Goal: Navigation & Orientation: Find specific page/section

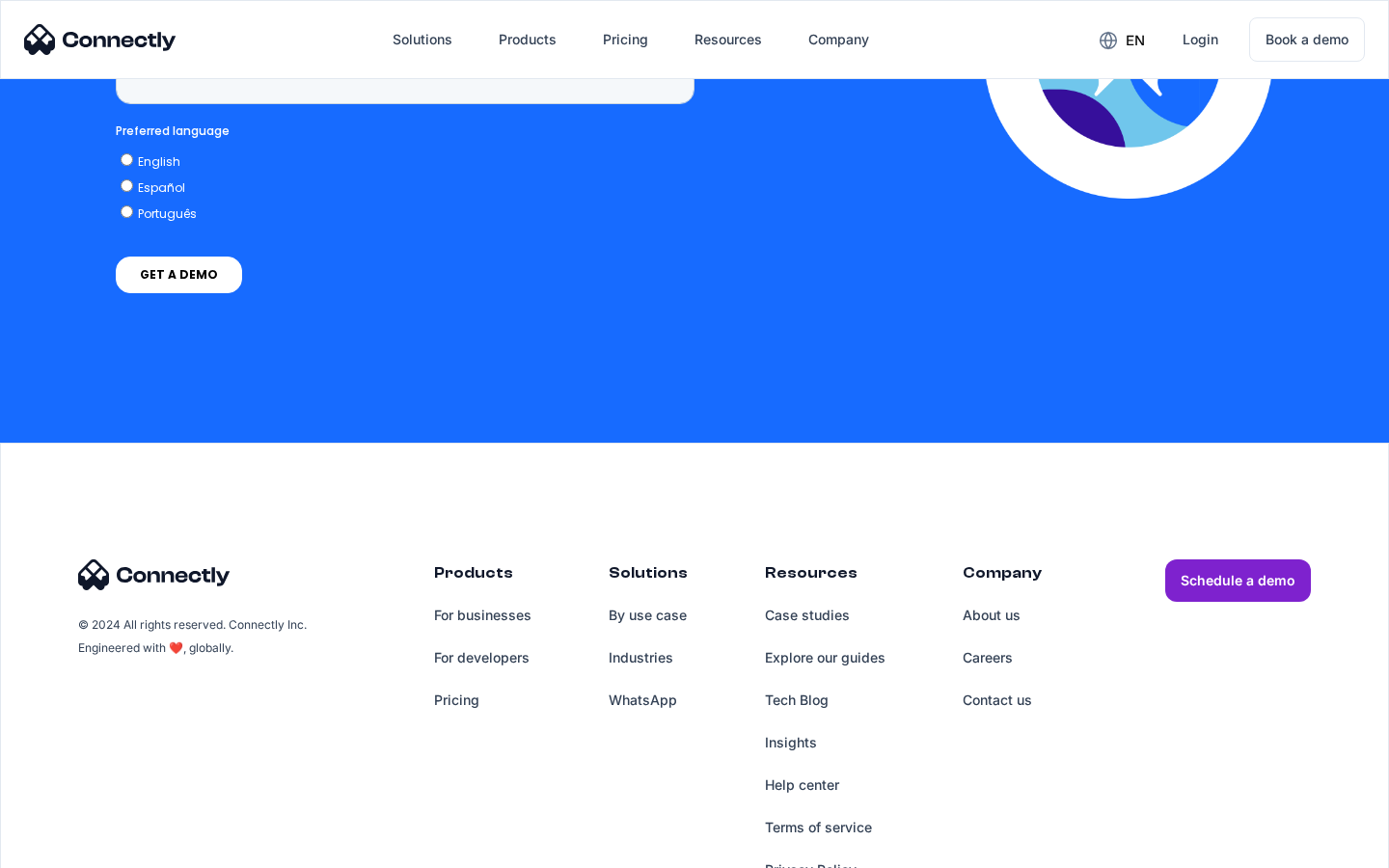
scroll to position [4912, 0]
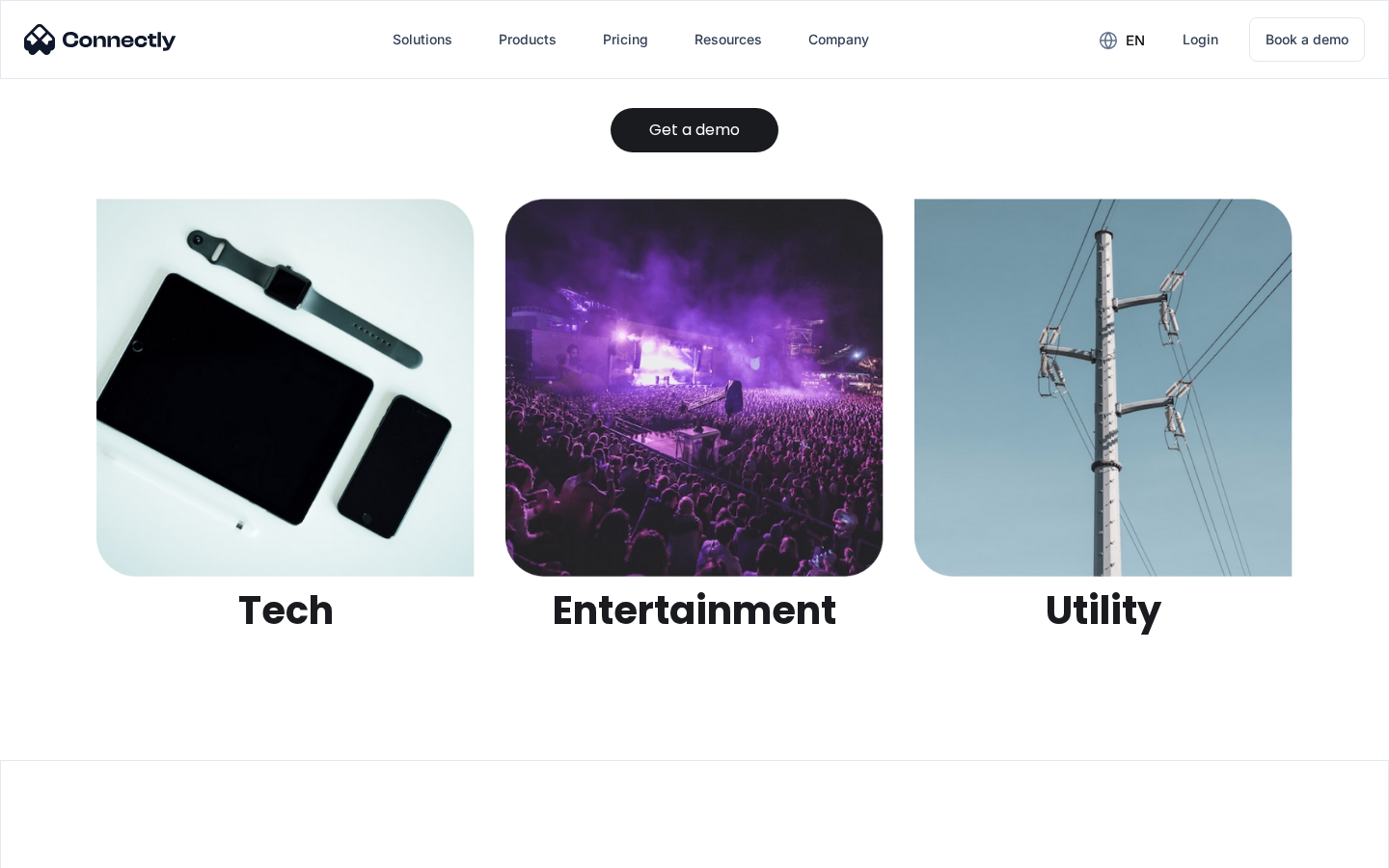
scroll to position [6086, 0]
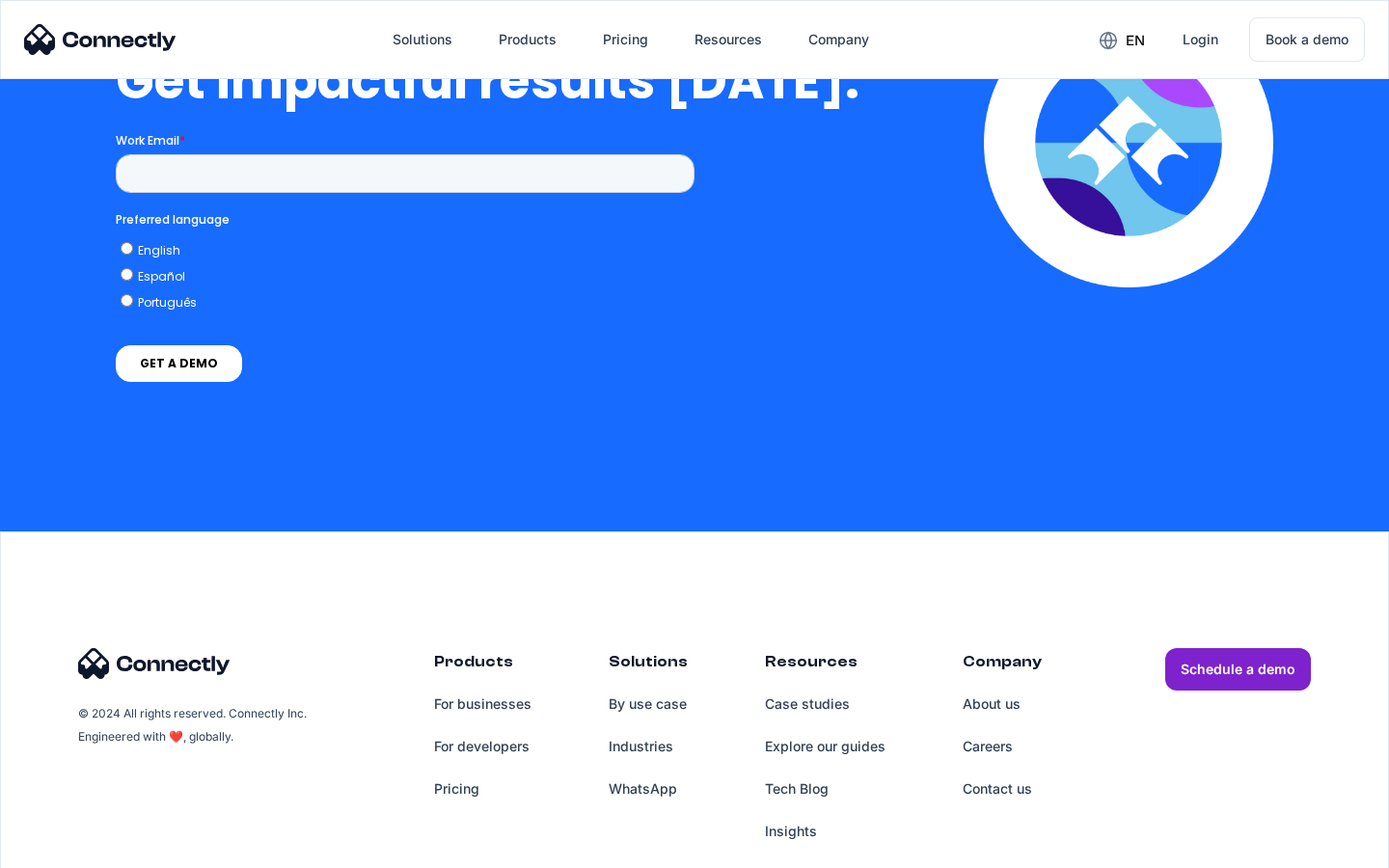
scroll to position [4256, 0]
